Goal: Task Accomplishment & Management: Manage account settings

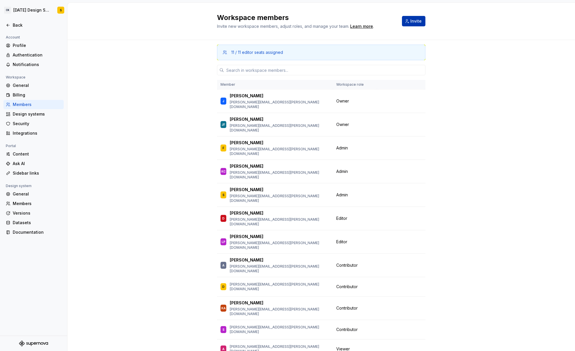
click at [420, 21] on span "Invite" at bounding box center [416, 21] width 11 height 6
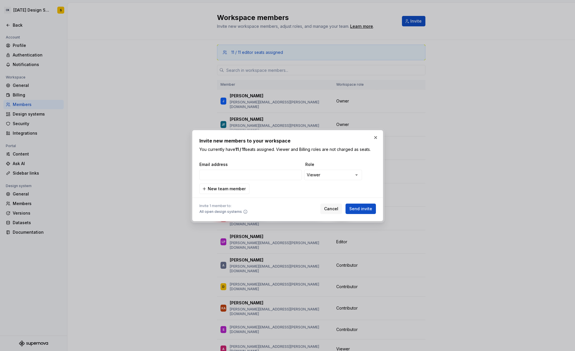
type input "kristen_haas@intuit.com"
click at [352, 206] on span "Send invite" at bounding box center [360, 209] width 23 height 6
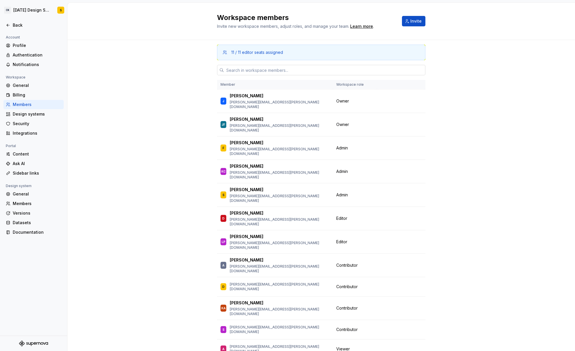
click at [275, 70] on input "text" at bounding box center [325, 70] width 202 height 10
paste input "kelsey_staub@intuit.com"
type input "kelsey_staub@intuit.com"
click at [413, 21] on span "Invite" at bounding box center [416, 21] width 11 height 6
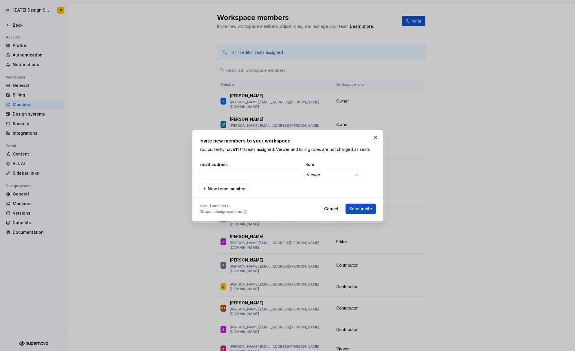
type input "kelsey_staub@intuit.com"
click at [364, 209] on span "Send invite" at bounding box center [360, 209] width 23 height 6
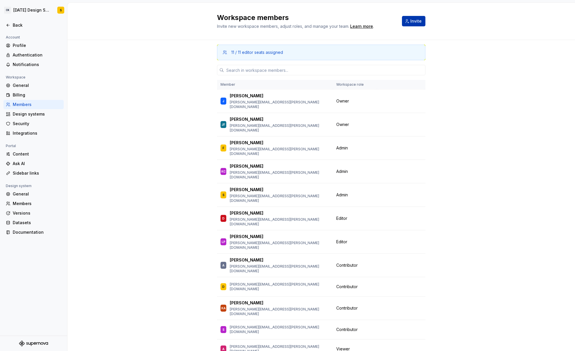
click at [407, 22] on button "Invite" at bounding box center [413, 21] width 23 height 10
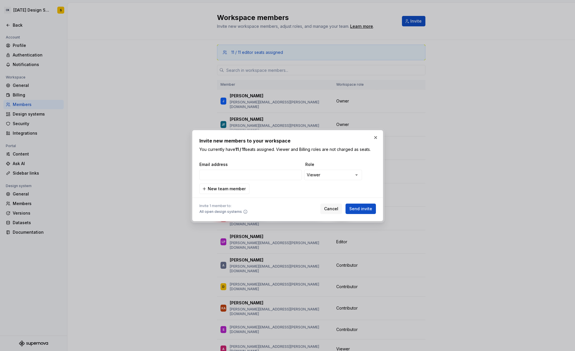
type input "alex_johnson@intuit.com"
click at [360, 210] on span "Send invite" at bounding box center [360, 209] width 23 height 6
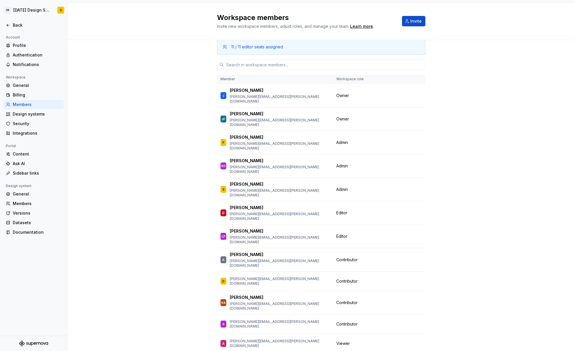
scroll to position [4, 0]
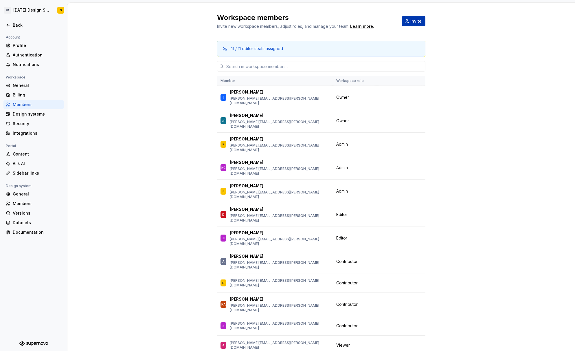
click at [417, 19] on span "Invite" at bounding box center [416, 21] width 11 height 6
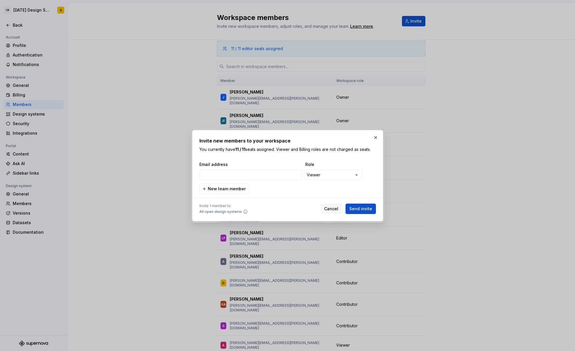
type input "ethan_miller@intuit.com"
click at [355, 206] on span "Send invite" at bounding box center [360, 209] width 23 height 6
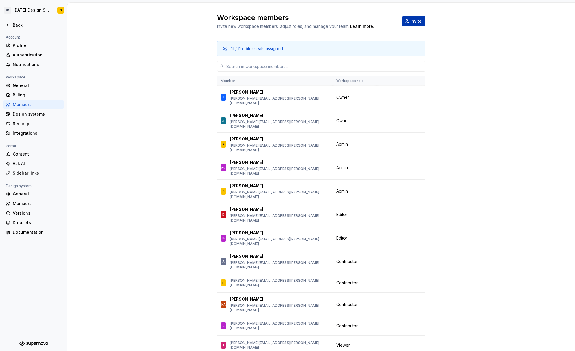
click at [411, 20] on button "Invite" at bounding box center [413, 21] width 23 height 10
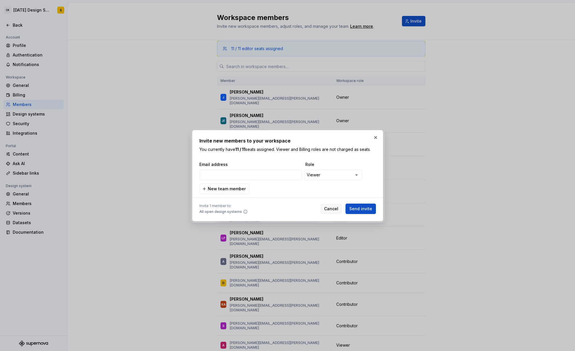
type input "azenith_tiongco@intuit.com"
click at [363, 204] on button "Send invite" at bounding box center [361, 209] width 30 height 10
